Goal: Task Accomplishment & Management: Use online tool/utility

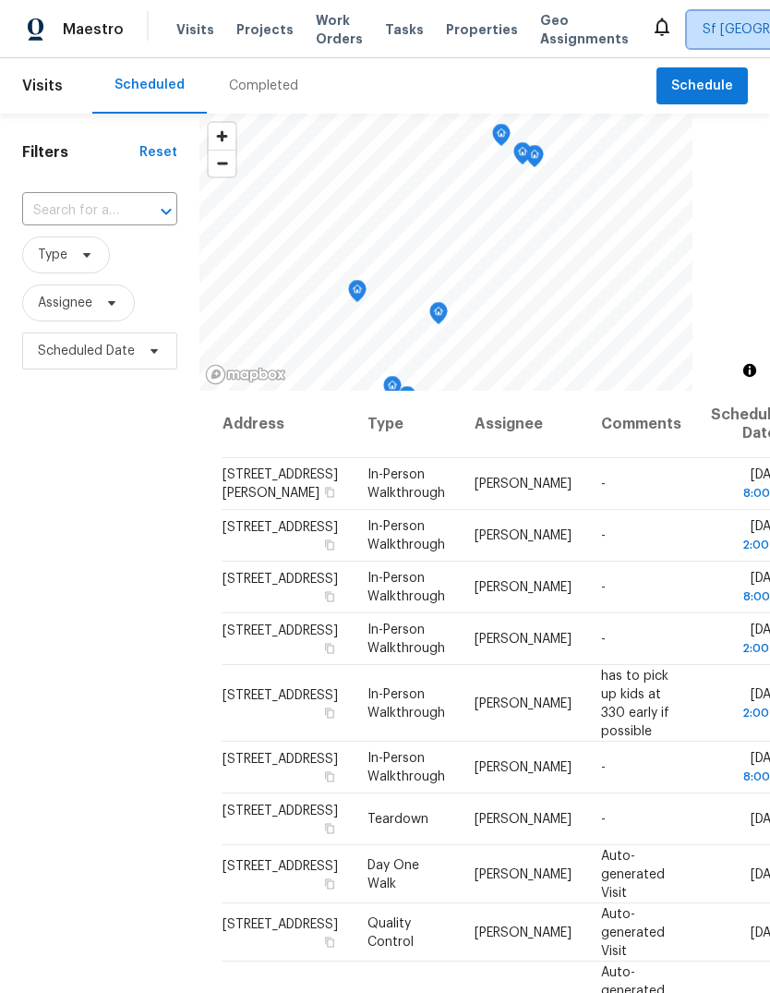
click at [703, 30] on span "Sf [GEOGRAPHIC_DATA]" at bounding box center [775, 29] width 145 height 18
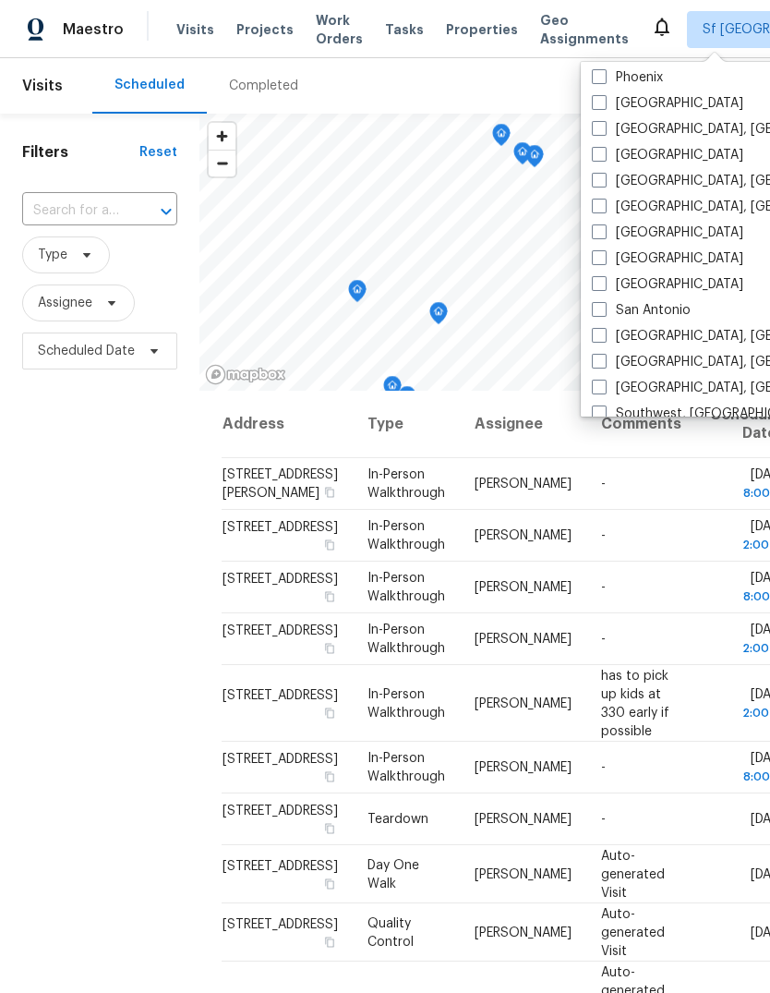
scroll to position [1115, 0]
click at [599, 101] on span at bounding box center [599, 104] width 15 height 15
click at [599, 101] on input "[GEOGRAPHIC_DATA]" at bounding box center [598, 102] width 12 height 12
checkbox input "true"
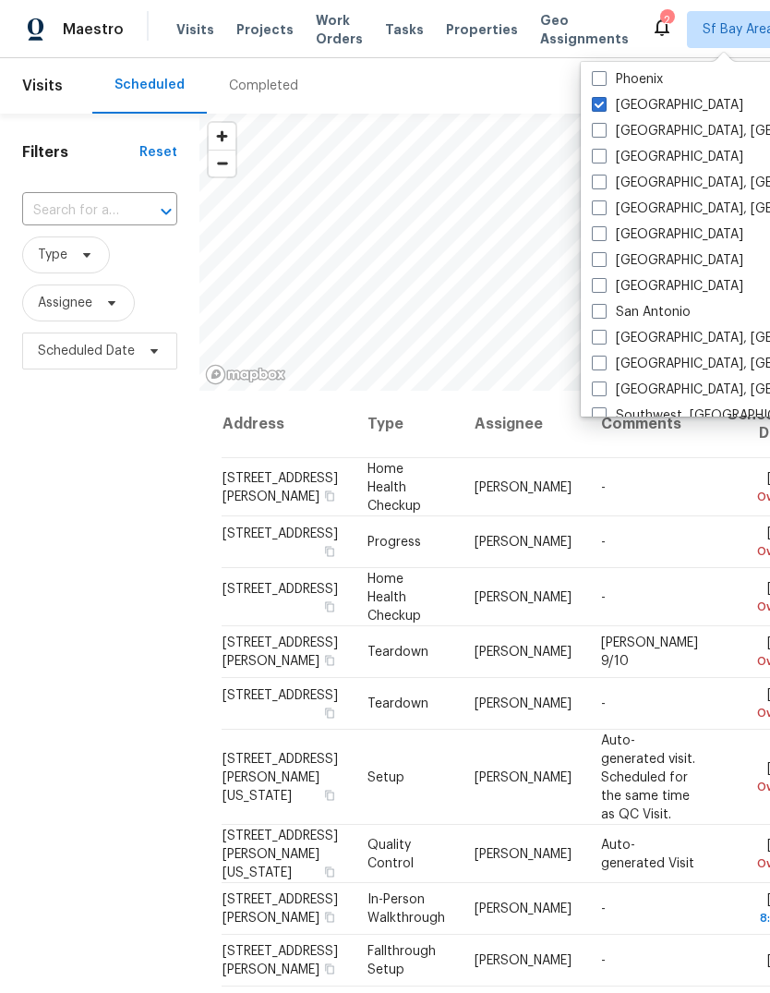
click at [599, 257] on span at bounding box center [599, 259] width 15 height 15
click at [599, 257] on input "[GEOGRAPHIC_DATA]" at bounding box center [598, 257] width 12 height 12
checkbox input "true"
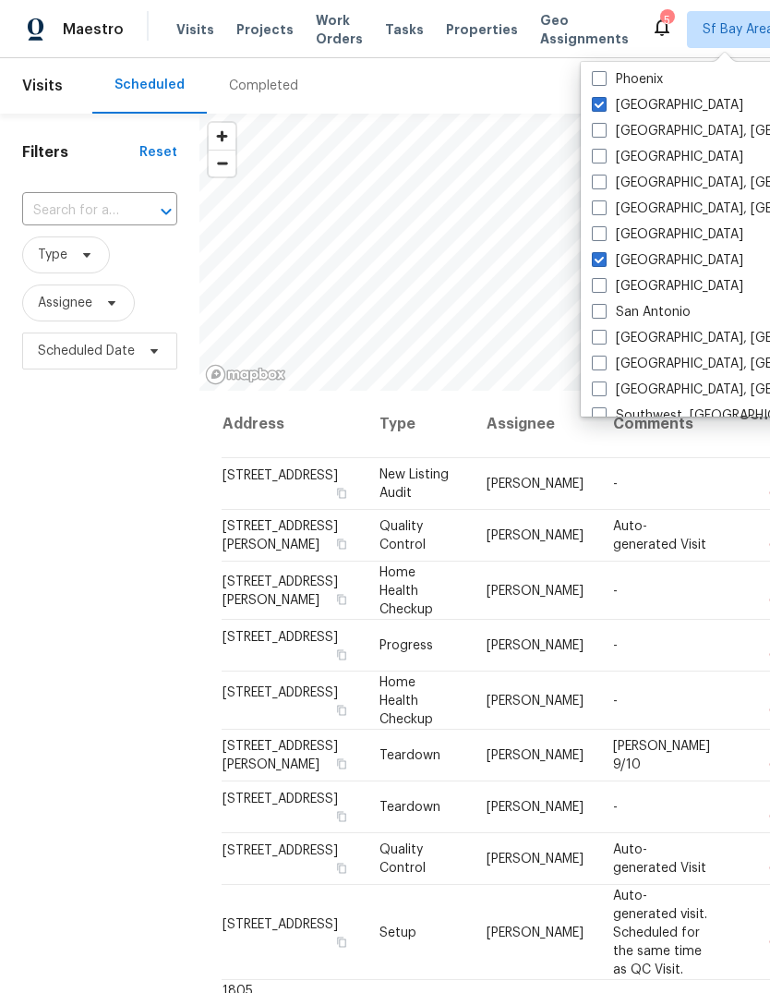
click at [397, 30] on span "Tasks" at bounding box center [404, 29] width 39 height 13
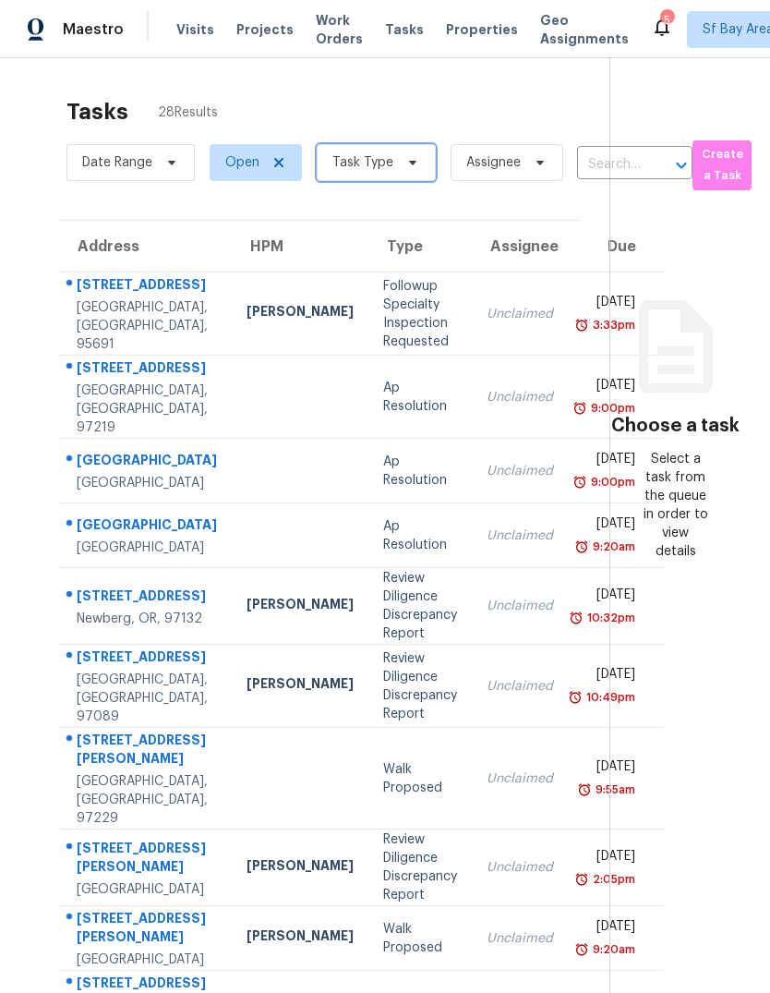
click at [384, 163] on span "Task Type" at bounding box center [363, 162] width 61 height 18
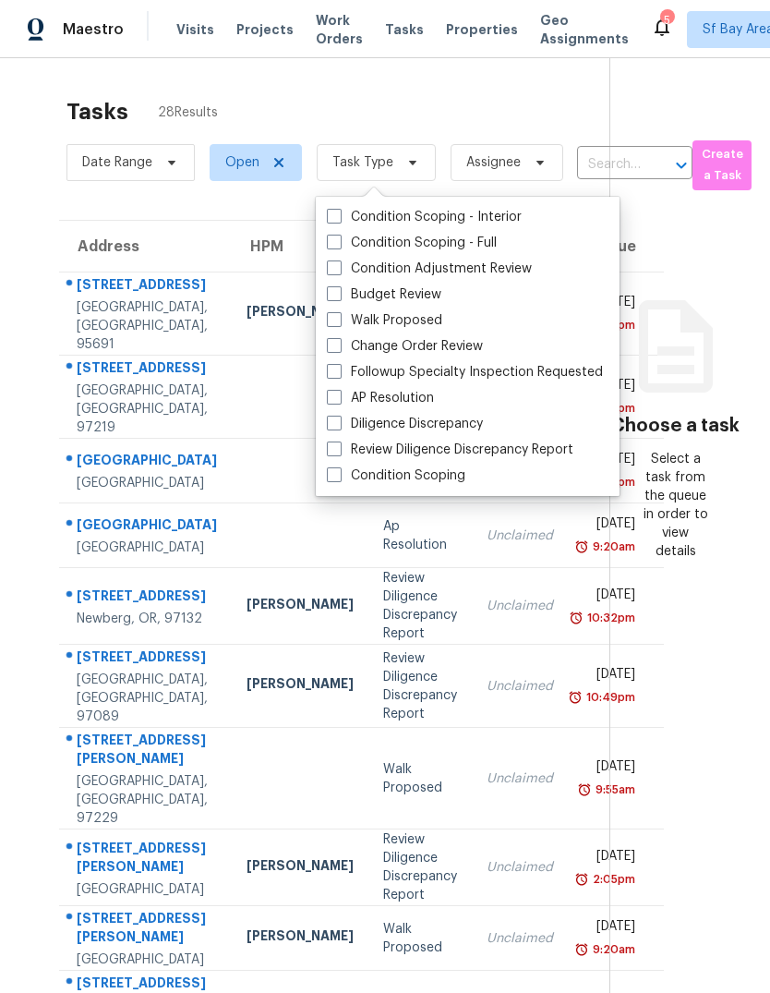
click at [426, 291] on label "Budget Review" at bounding box center [384, 294] width 115 height 18
click at [339, 291] on input "Budget Review" at bounding box center [333, 291] width 12 height 12
checkbox input "true"
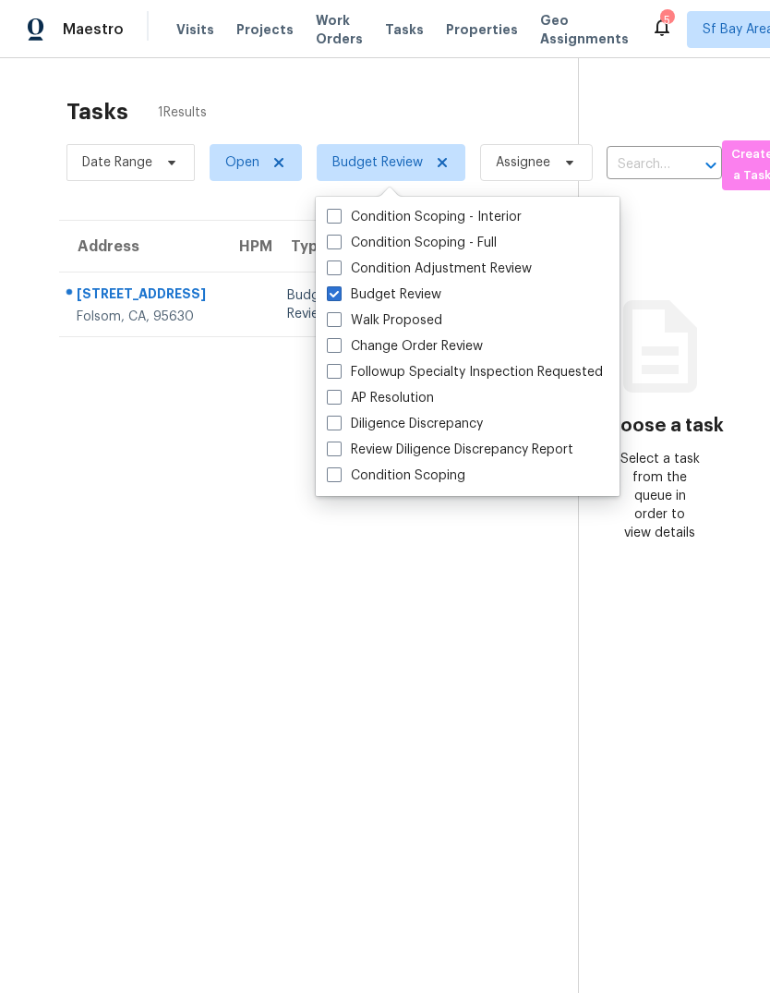
click at [486, 102] on div "Tasks 1 Results" at bounding box center [323, 112] width 512 height 48
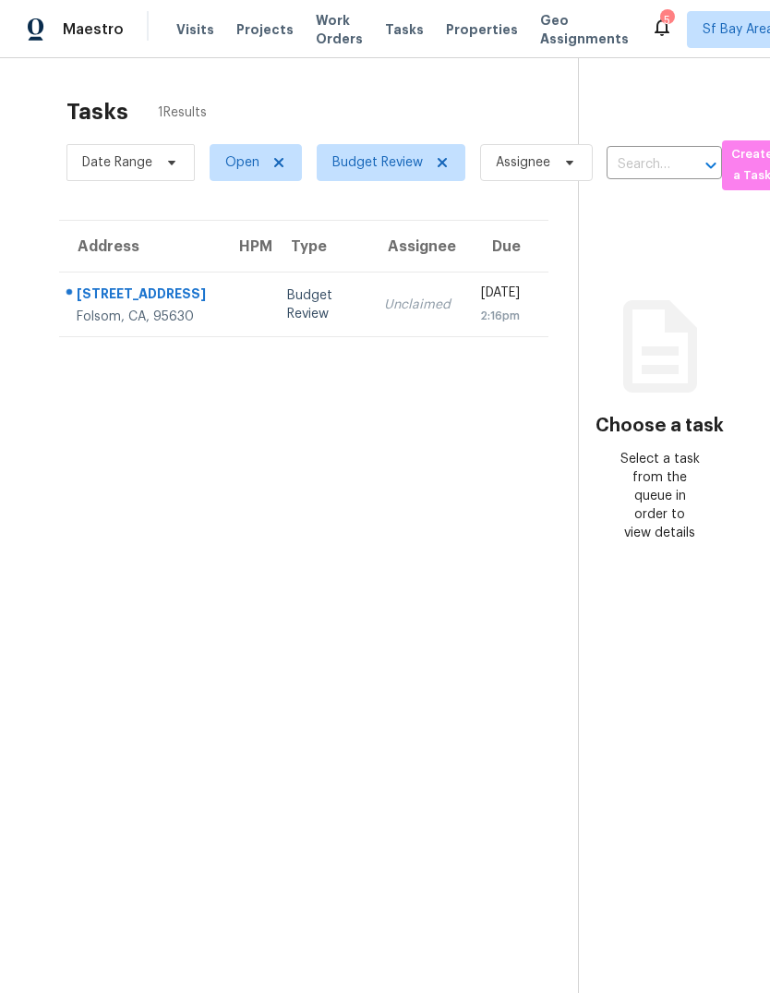
click at [188, 31] on span "Visits" at bounding box center [195, 29] width 38 height 18
